Goal: Task Accomplishment & Management: Manage account settings

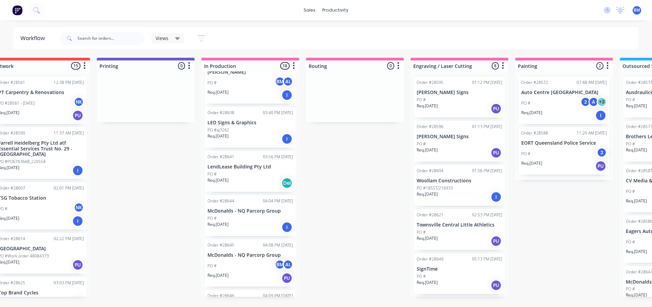
scroll to position [238, 0]
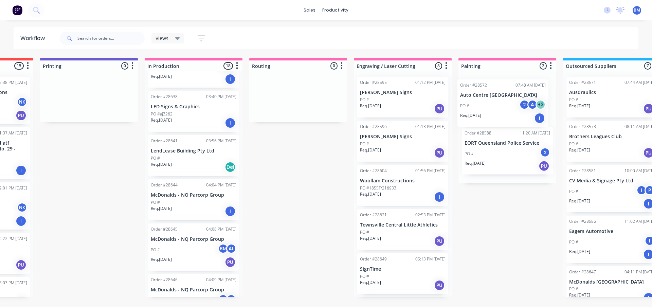
drag, startPoint x: 561, startPoint y: 81, endPoint x: 497, endPoint y: 86, distance: 63.7
click at [497, 86] on div "Order #28572 07:48 AM [DATE] Auto Centre [GEOGRAPHIC_DATA] A + 3 Req. [DATE] I …" at bounding box center [508, 127] width 98 height 112
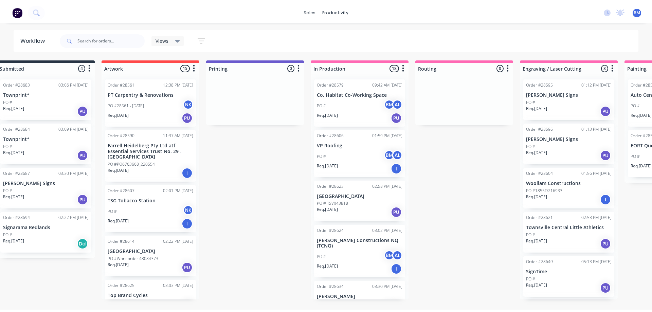
scroll to position [0, 0]
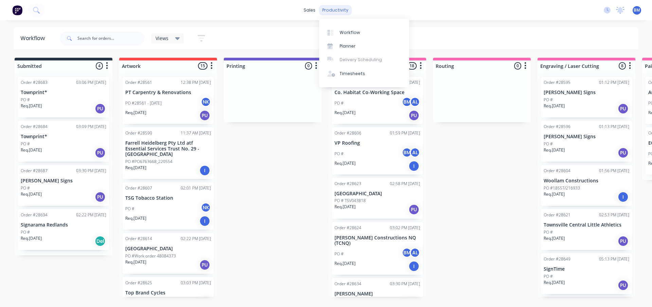
click at [341, 8] on div "productivity" at bounding box center [335, 10] width 33 height 10
click at [344, 46] on div "Planner" at bounding box center [348, 46] width 16 height 6
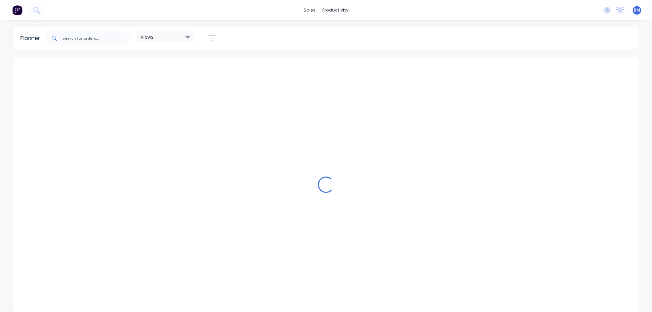
scroll to position [0, 326]
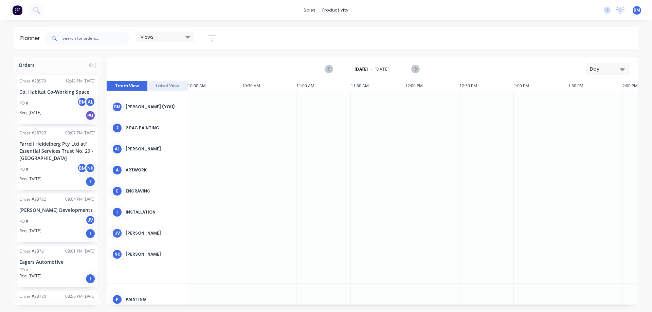
click at [616, 69] on div "Day" at bounding box center [605, 69] width 31 height 7
click at [579, 99] on div "Week" at bounding box center [596, 101] width 67 height 14
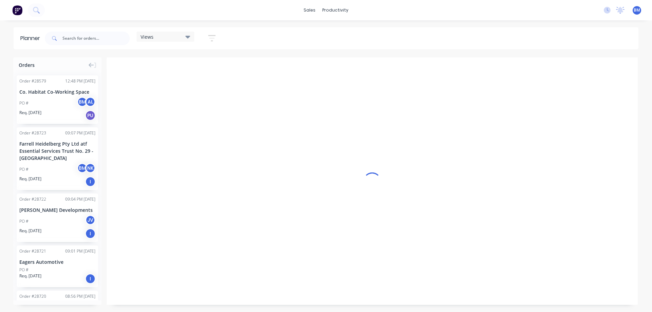
scroll to position [0, 0]
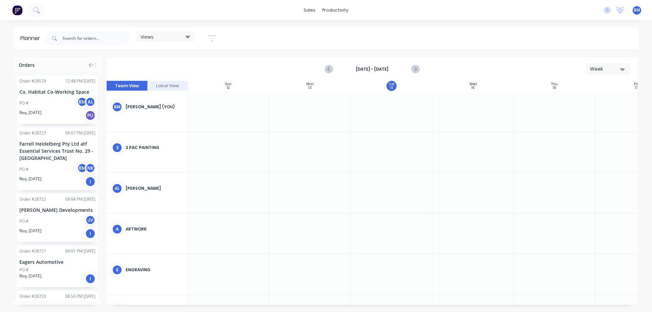
click at [618, 70] on div "Week" at bounding box center [605, 69] width 31 height 7
click at [585, 113] on div "Month" at bounding box center [596, 115] width 67 height 14
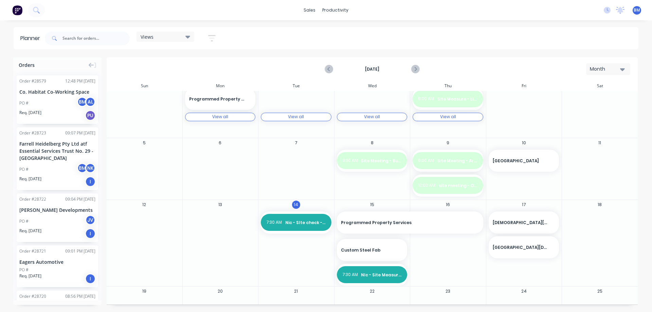
scroll to position [52, 0]
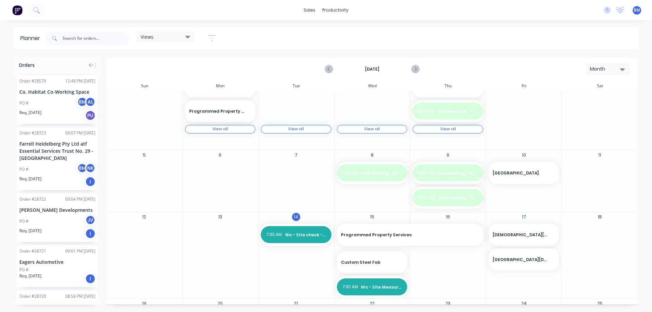
click at [188, 36] on icon at bounding box center [187, 37] width 5 height 3
click at [340, 73] on div "Timesheets" at bounding box center [352, 74] width 25 height 6
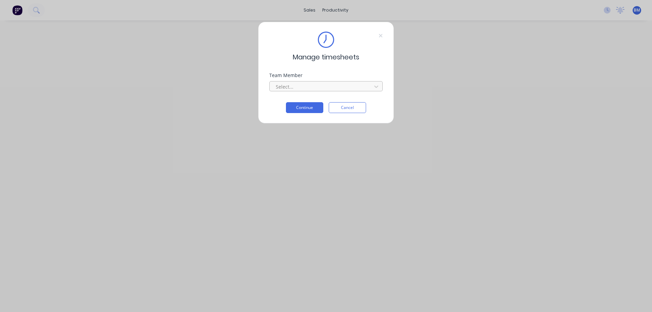
click at [320, 86] on div at bounding box center [321, 87] width 93 height 8
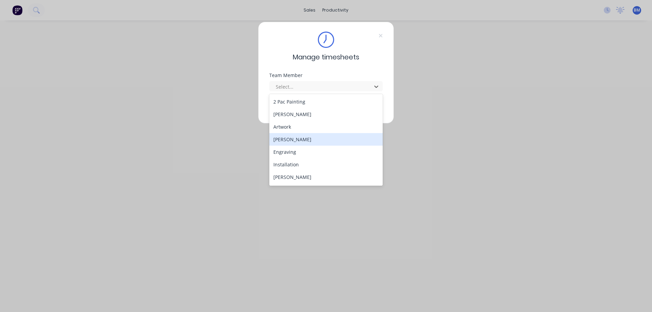
click at [307, 139] on div "[PERSON_NAME]" at bounding box center [325, 139] width 113 height 13
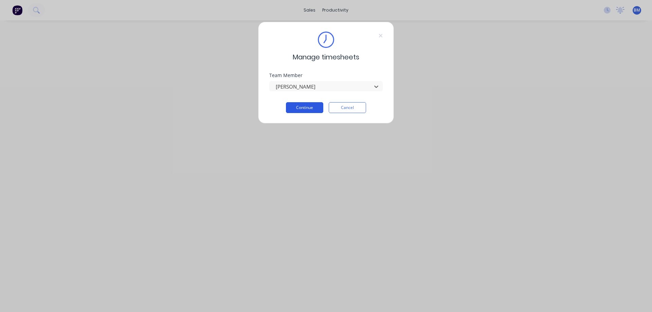
click at [297, 106] on button "Continue" at bounding box center [304, 107] width 37 height 11
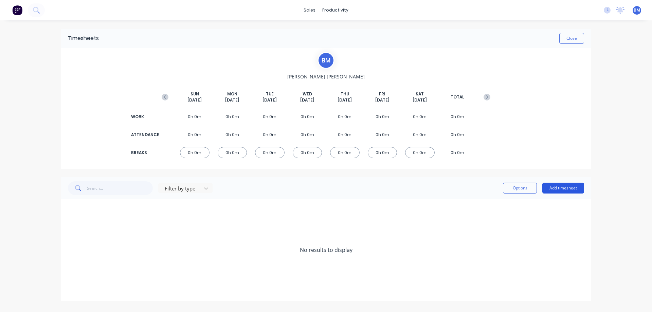
click at [561, 187] on button "Add timesheet" at bounding box center [563, 188] width 42 height 11
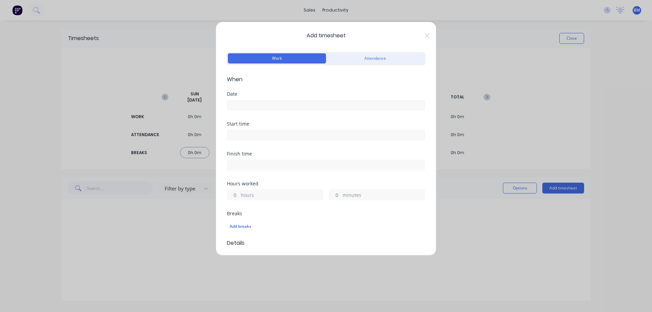
click at [242, 107] on input at bounding box center [326, 105] width 198 height 10
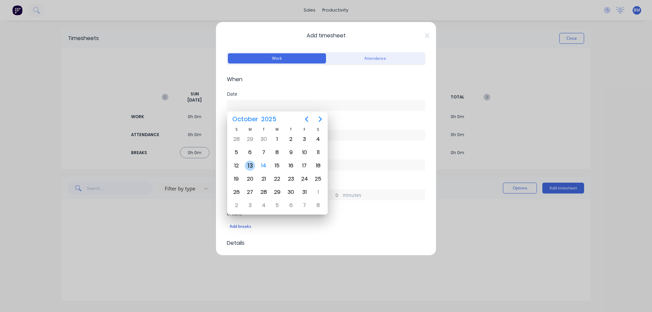
click at [253, 167] on div "13" at bounding box center [250, 166] width 10 height 10
type input "[DATE]"
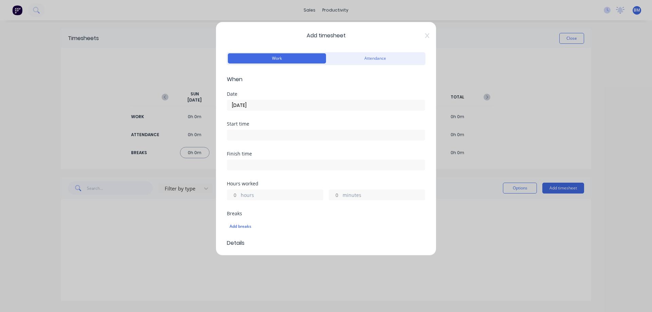
click at [254, 136] on input at bounding box center [326, 135] width 198 height 10
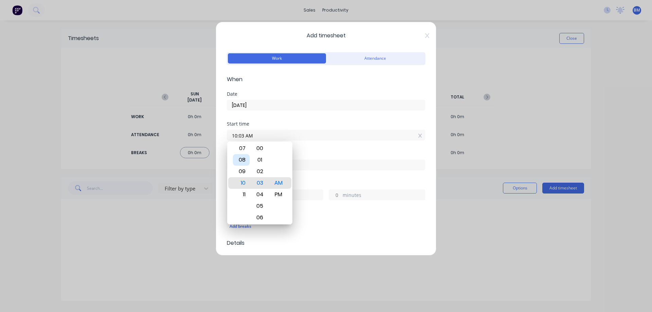
click at [244, 160] on div "08" at bounding box center [241, 160] width 17 height 12
click at [257, 147] on div "00" at bounding box center [260, 149] width 17 height 12
type input "08:00 AM"
click at [330, 147] on div "Start time 08:00 AM" at bounding box center [326, 137] width 198 height 30
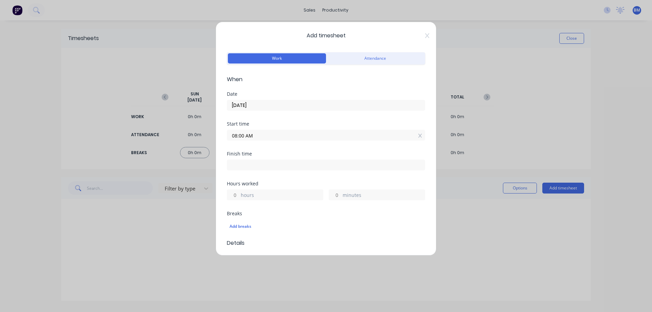
click at [234, 166] on input at bounding box center [326, 165] width 198 height 10
type input "10:03 AM"
type input "2"
type input "3"
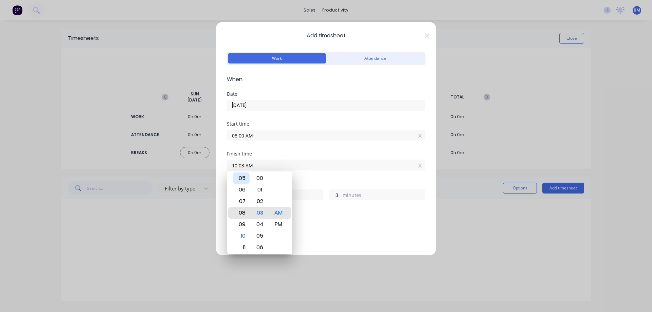
type input "08:03 AM"
type input "0"
type input "07:03 AM"
type input "23"
click at [246, 181] on div "04" at bounding box center [241, 179] width 17 height 12
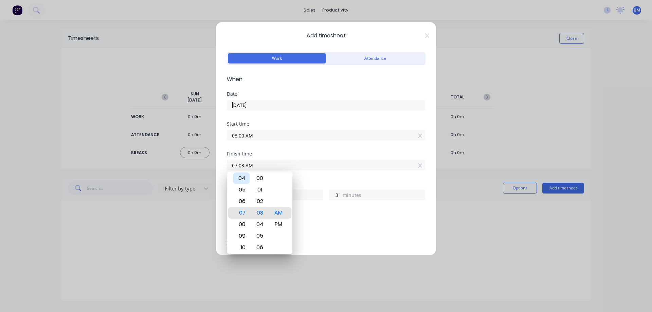
type input "04:03 AM"
type input "20"
type input "04:04 AM"
type input "4"
type input "04:05 AM"
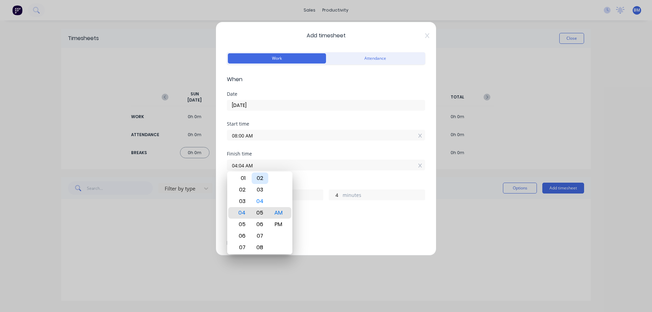
type input "5"
type input "04:06 AM"
type input "6"
type input "04:07 AM"
type input "7"
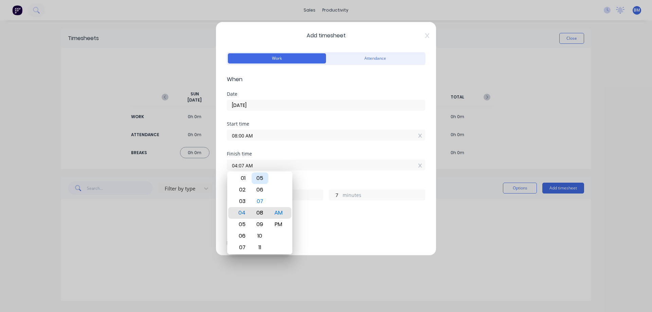
type input "04:08 AM"
type input "8"
type input "04:09 AM"
type input "9"
type input "04:11 AM"
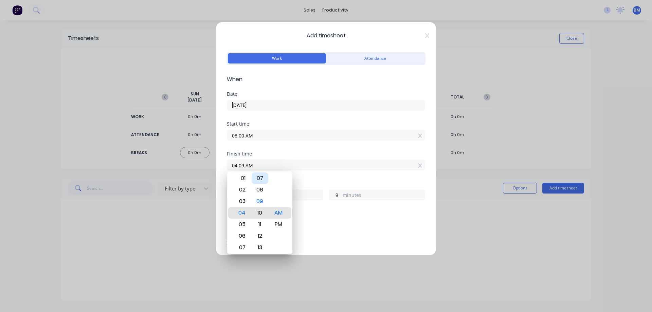
type input "11"
type input "04:12 AM"
type input "12"
type input "04:14 AM"
type input "14"
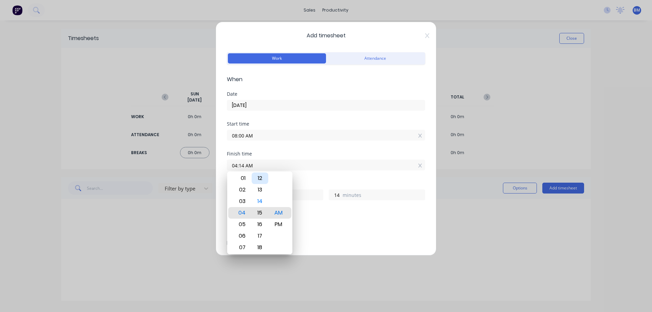
type input "04:15 AM"
type input "15"
type input "04:17 AM"
type input "17"
type input "04:19 AM"
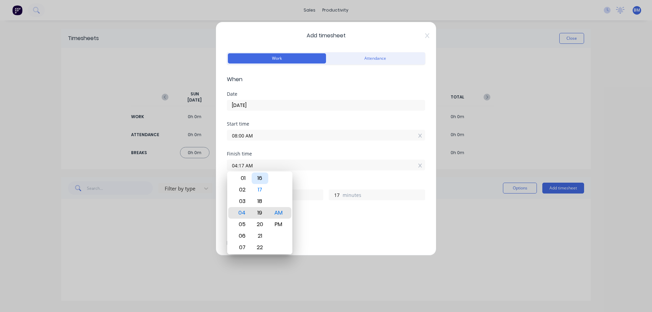
type input "19"
type input "04:21 AM"
type input "21"
type input "04:22 AM"
type input "22"
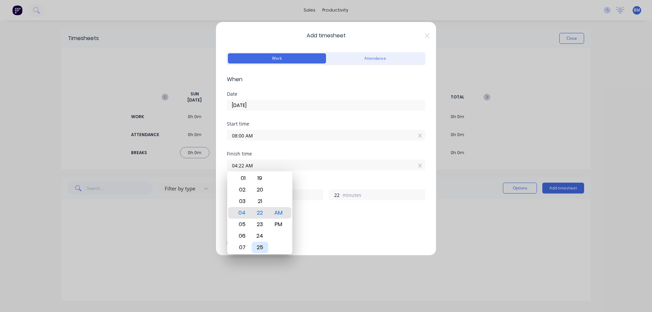
click at [257, 247] on div "25" at bounding box center [260, 248] width 17 height 12
type input "04:25 AM"
type input "25"
click at [276, 224] on div "PM" at bounding box center [278, 225] width 17 height 12
type input "04:25 PM"
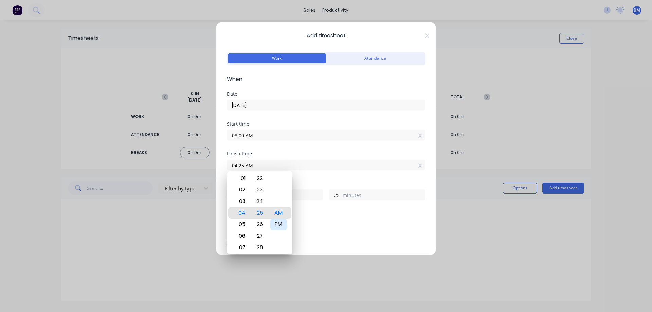
type input "8"
click at [313, 177] on div "Finish time 04:25 PM" at bounding box center [326, 167] width 198 height 30
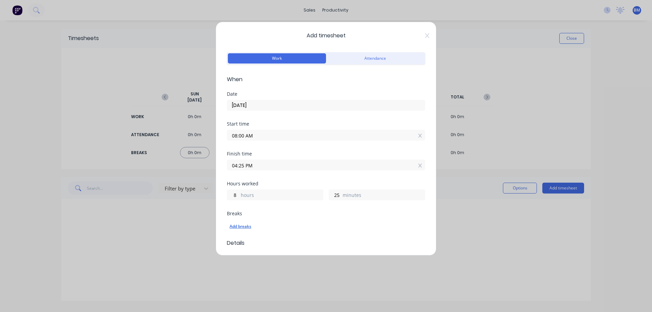
click at [242, 225] on div "Add breaks" at bounding box center [326, 226] width 193 height 9
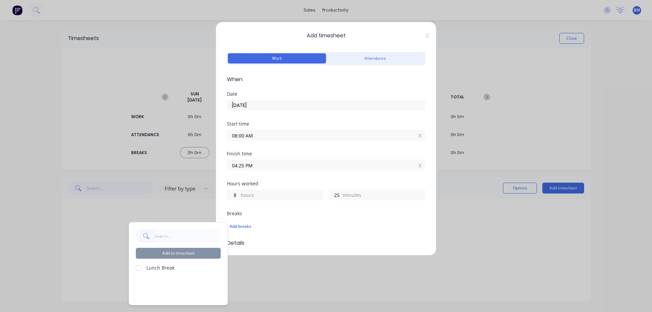
click at [166, 267] on label "Lunch Break" at bounding box center [183, 267] width 74 height 7
click at [141, 269] on div at bounding box center [139, 268] width 14 height 14
click at [190, 255] on button "Add to timesheet" at bounding box center [178, 253] width 85 height 11
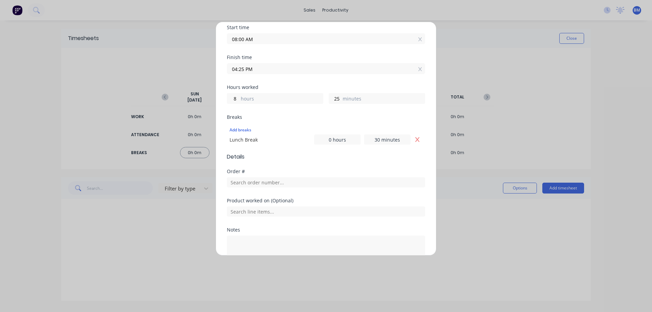
scroll to position [136, 0]
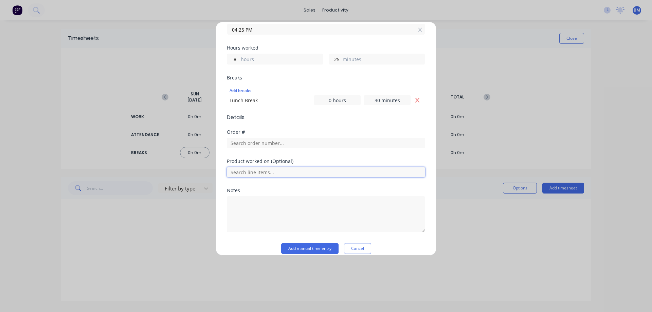
click at [265, 172] on input "text" at bounding box center [326, 172] width 198 height 10
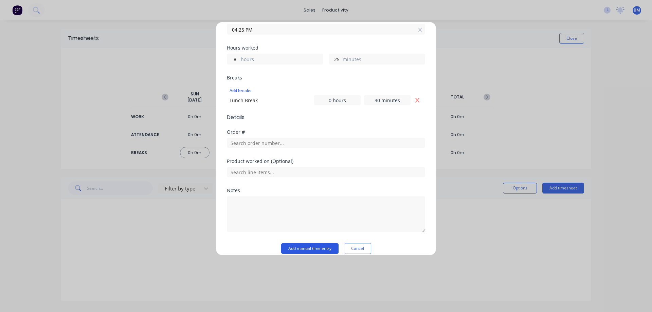
click at [311, 251] on button "Add manual time entry" at bounding box center [309, 248] width 57 height 11
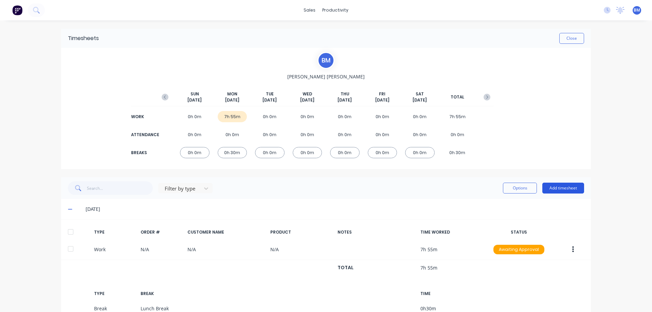
click at [556, 190] on button "Add timesheet" at bounding box center [563, 188] width 42 height 11
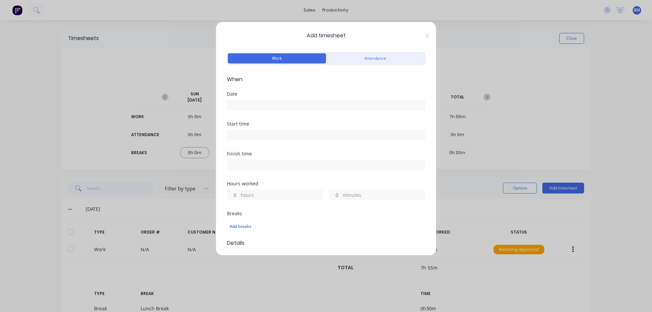
click at [263, 103] on input at bounding box center [326, 105] width 198 height 10
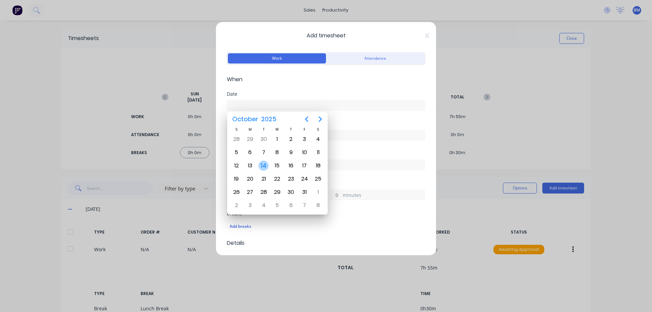
click at [263, 167] on div "14" at bounding box center [264, 166] width 10 height 10
type input "[DATE]"
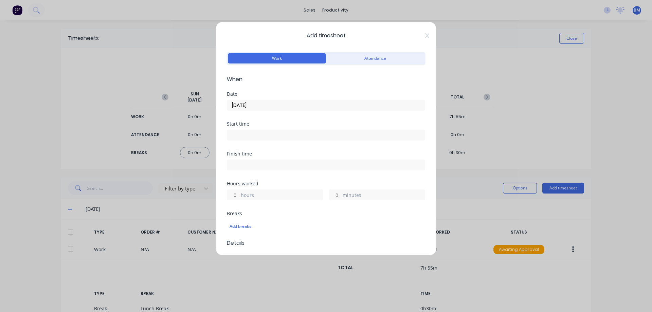
click at [254, 135] on input at bounding box center [326, 135] width 198 height 10
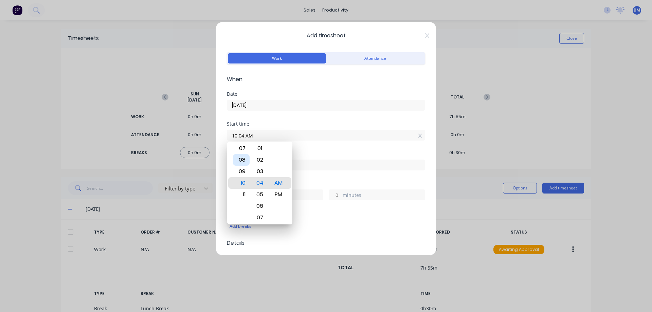
click at [241, 161] on div "08" at bounding box center [241, 160] width 17 height 12
click at [264, 219] on div "15" at bounding box center [260, 218] width 17 height 12
type input "08:15 AM"
click at [322, 151] on div "Start time 08:15 AM" at bounding box center [326, 137] width 198 height 30
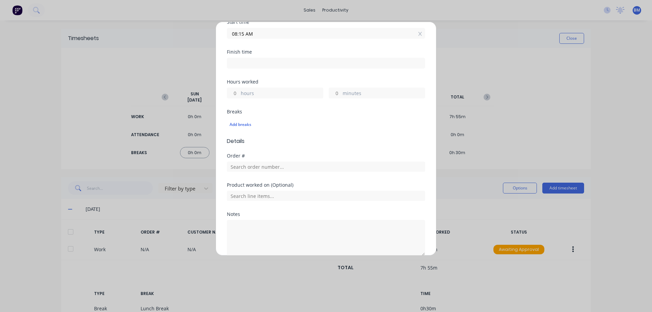
scroll to position [134, 0]
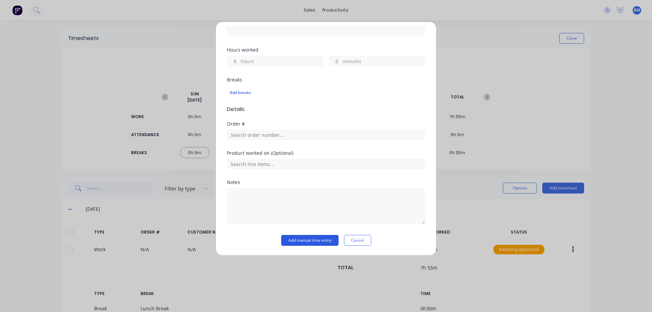
click at [317, 241] on button "Add manual time entry" at bounding box center [309, 240] width 57 height 11
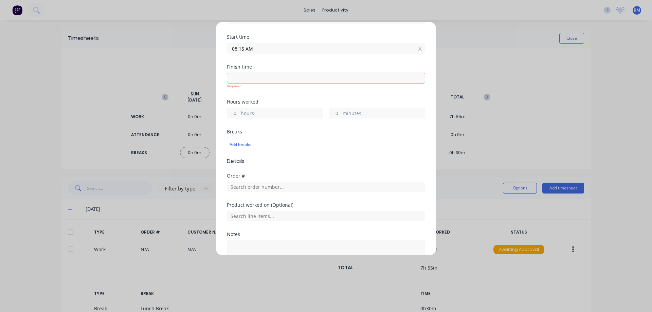
scroll to position [0, 0]
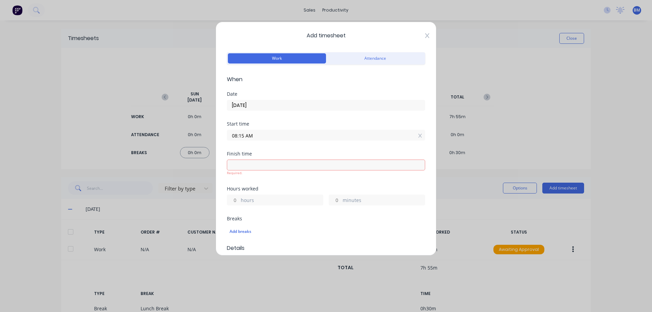
click at [425, 37] on icon at bounding box center [427, 35] width 4 height 5
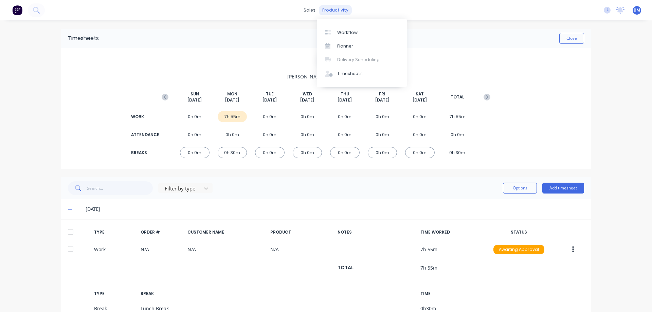
click at [339, 12] on div "productivity" at bounding box center [335, 10] width 33 height 10
click at [344, 31] on div "Workflow" at bounding box center [347, 33] width 20 height 6
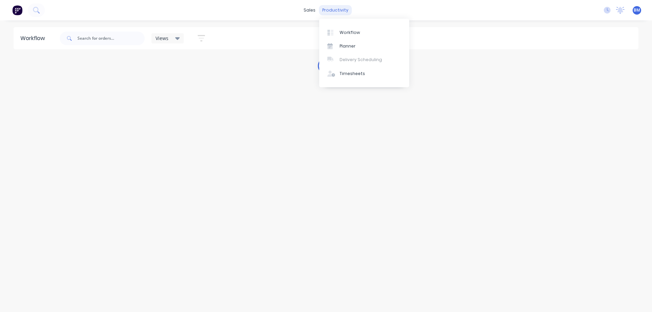
click at [338, 11] on div "productivity" at bounding box center [335, 10] width 33 height 10
click at [348, 43] on div "Planner" at bounding box center [348, 46] width 16 height 6
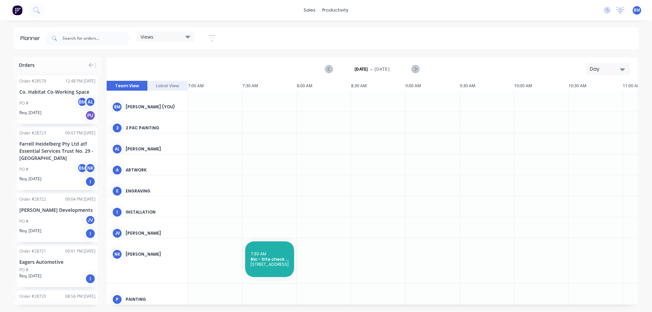
scroll to position [0, 326]
click at [618, 70] on div "Day" at bounding box center [605, 69] width 31 height 7
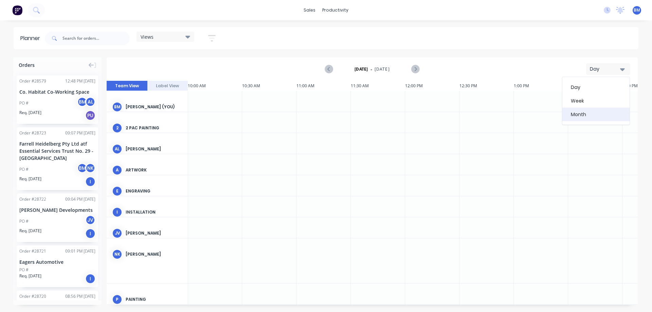
click at [586, 114] on div "Month" at bounding box center [596, 115] width 67 height 14
